Goal: Check status: Check status

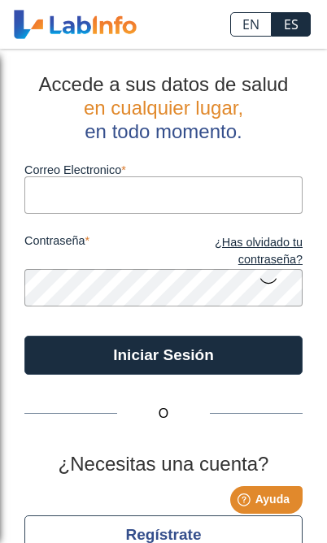
click at [195, 193] on input "Correo Electronico" at bounding box center [163, 194] width 278 height 37
type input "[EMAIL_ADDRESS][DOMAIN_NAME]"
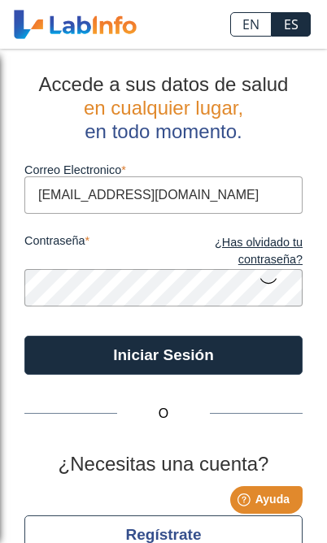
click at [163, 354] on button "Iniciar Sesión" at bounding box center [163, 354] width 278 height 39
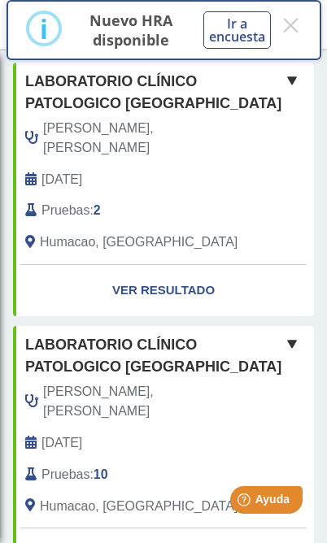
scroll to position [314, 0]
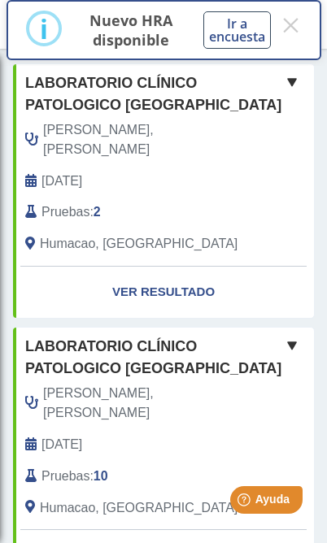
click at [175, 273] on link "Ver Resultado" at bounding box center [163, 291] width 301 height 51
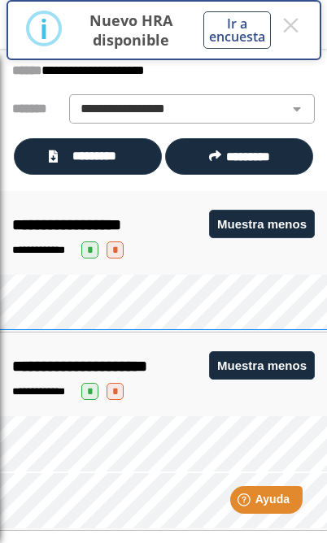
scroll to position [110, 0]
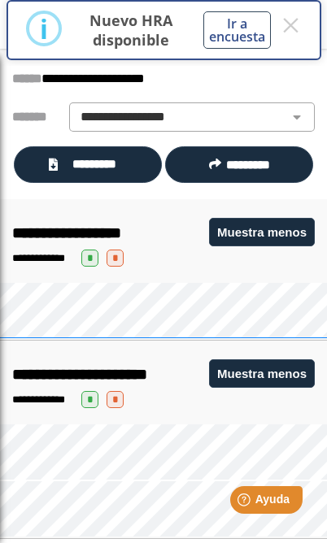
click at [93, 173] on span "*********" at bounding box center [94, 164] width 63 height 18
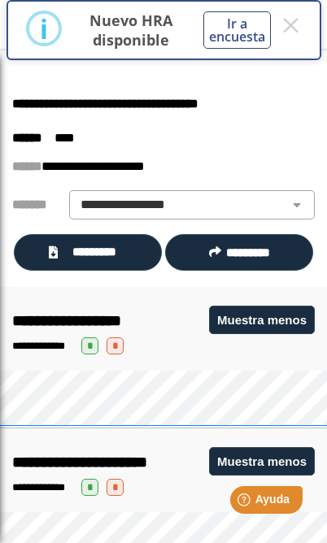
scroll to position [20, 0]
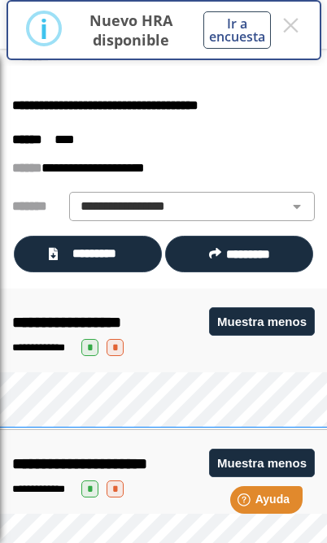
click at [92, 262] on span "*********" at bounding box center [94, 253] width 63 height 18
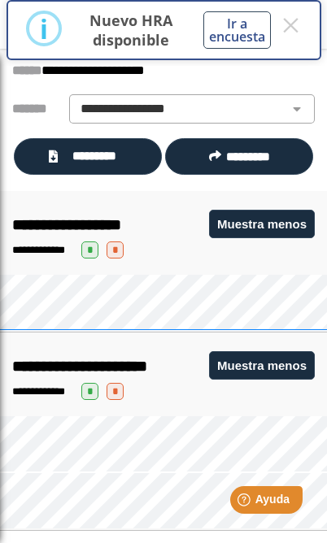
scroll to position [135, 0]
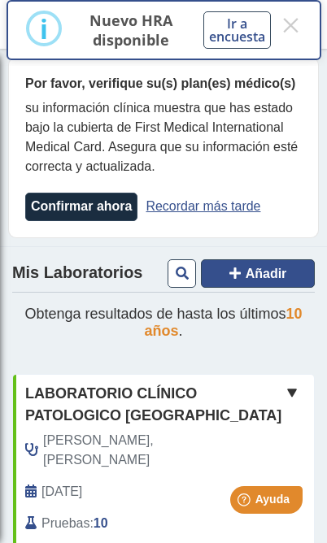
click at [262, 280] on span "Añadir" at bounding box center [265, 273] width 41 height 14
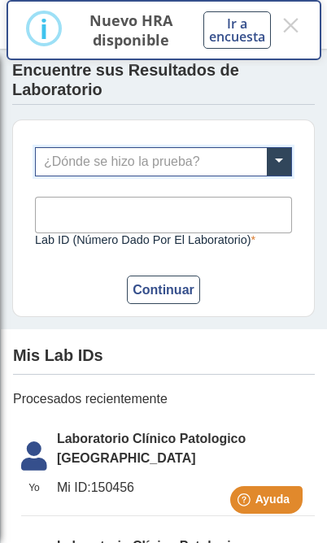
click at [131, 459] on li "Yo Yo Laboratorio Clínico Patologico [GEOGRAPHIC_DATA] Mi ID: 150456" at bounding box center [167, 468] width 293 height 95
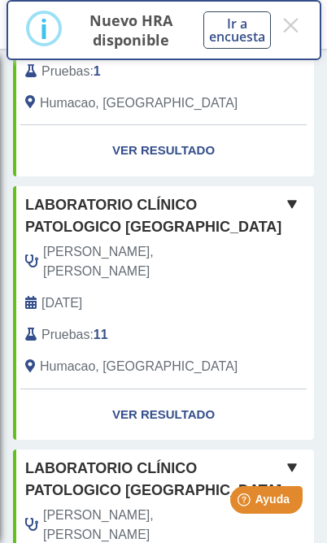
scroll to position [755, 0]
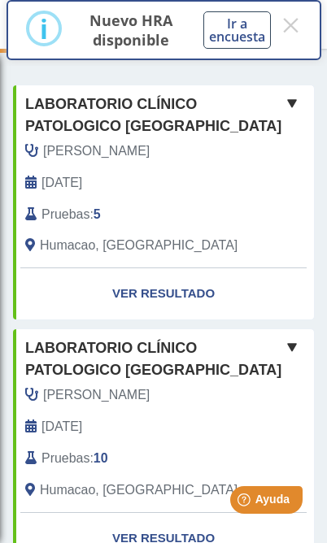
scroll to position [292, 0]
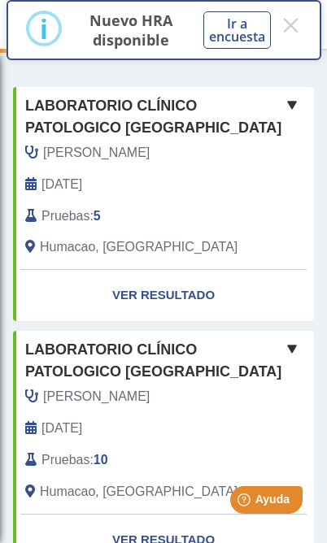
click at [170, 311] on link "Ver Resultado" at bounding box center [163, 295] width 301 height 51
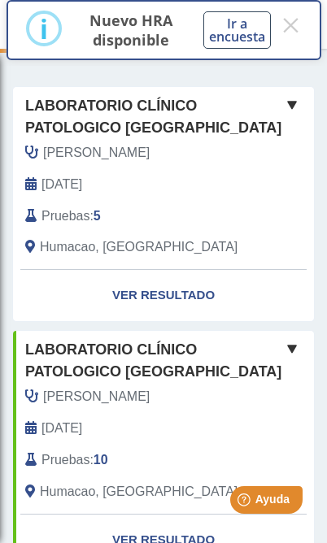
click at [170, 309] on link "Ver Resultado" at bounding box center [163, 295] width 301 height 51
click at [192, 301] on link "Ver Resultado" at bounding box center [163, 295] width 301 height 51
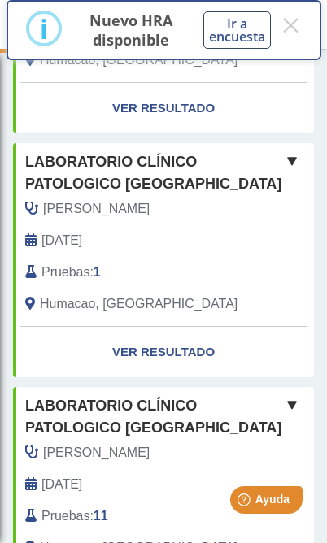
scroll to position [711, 0]
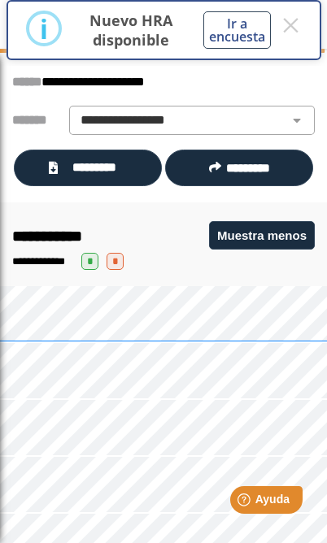
scroll to position [109, 0]
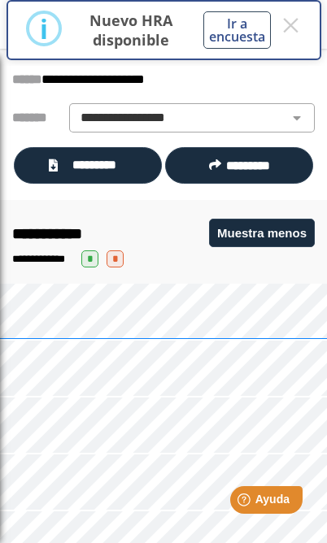
click at [253, 171] on span "*********" at bounding box center [248, 165] width 44 height 12
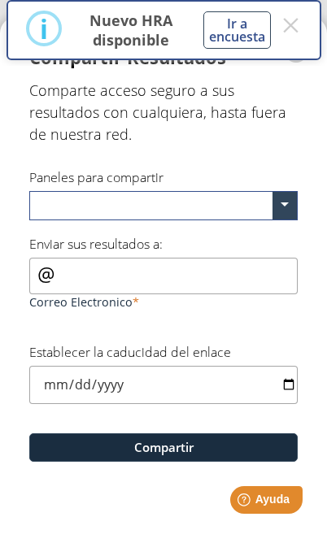
scroll to position [0, 0]
click at [288, 37] on button "×" at bounding box center [290, 25] width 21 height 29
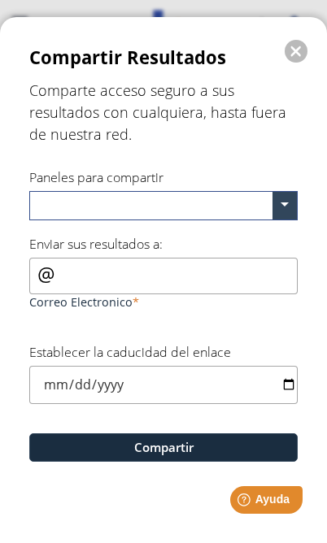
click at [303, 63] on button "" at bounding box center [295, 51] width 23 height 23
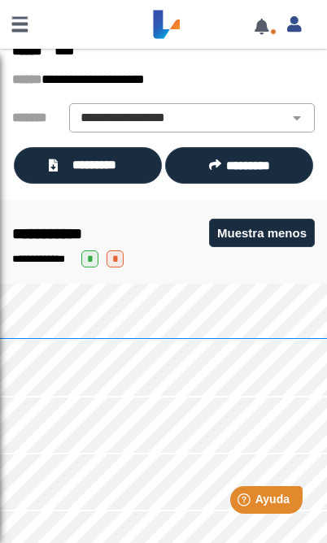
click at [97, 174] on span "*********" at bounding box center [94, 165] width 63 height 18
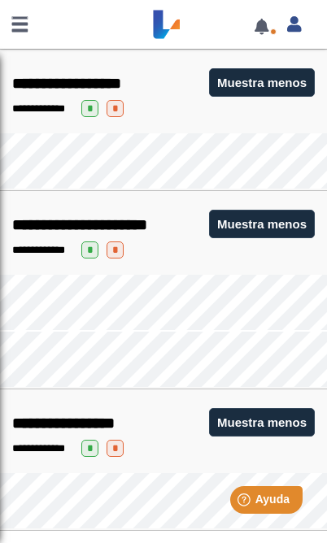
scroll to position [1511, 0]
